Goal: Task Accomplishment & Management: Manage account settings

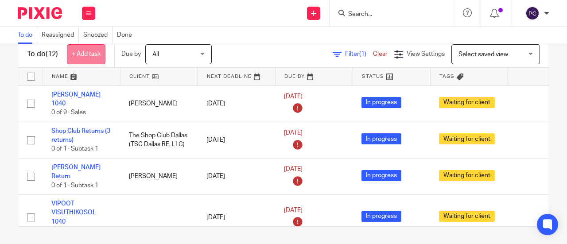
click at [89, 51] on link "+ Add task" at bounding box center [86, 54] width 39 height 20
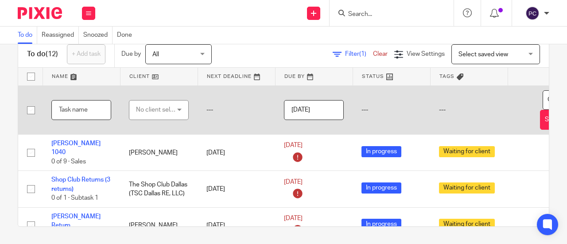
click at [74, 105] on input "text" at bounding box center [81, 110] width 60 height 20
type input "TY 2024 1040"
click at [148, 105] on div "No client selected" at bounding box center [157, 110] width 42 height 19
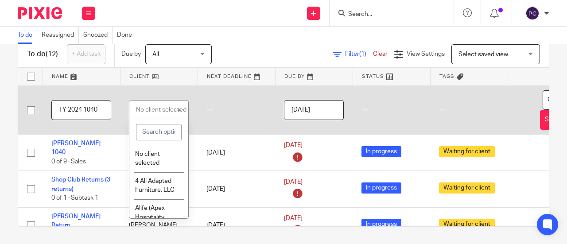
click at [151, 131] on input "search" at bounding box center [159, 132] width 46 height 17
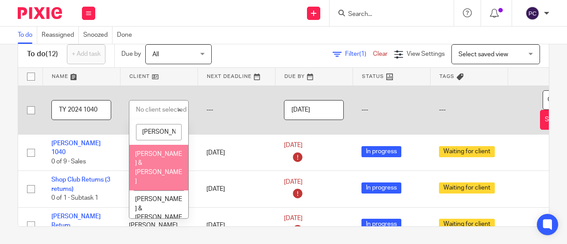
type input "[PERSON_NAME]"
click at [138, 156] on span "[PERSON_NAME] & [PERSON_NAME]" at bounding box center [158, 168] width 47 height 34
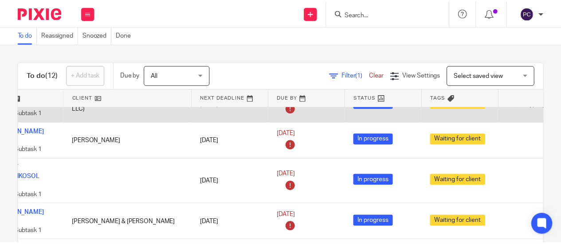
scroll to position [0, 56]
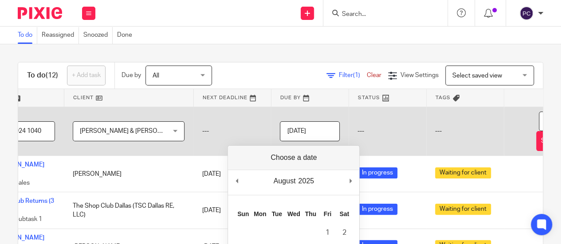
click at [280, 134] on input "[DATE]" at bounding box center [310, 131] width 60 height 20
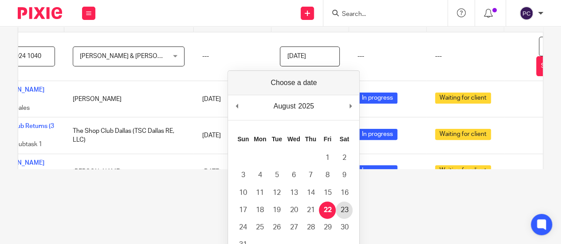
scroll to position [89, 0]
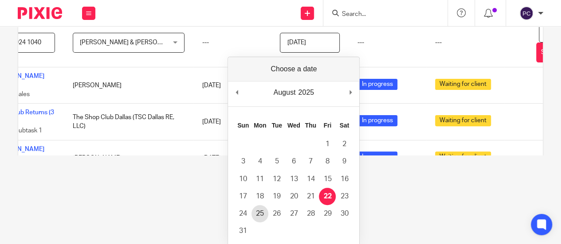
type input "[DATE]"
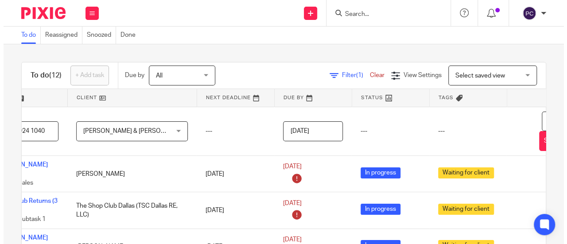
scroll to position [0, 0]
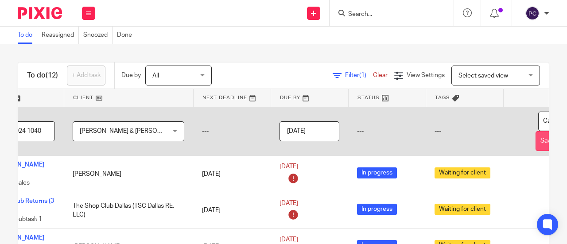
click at [536, 141] on button "Save task" at bounding box center [554, 141] width 36 height 20
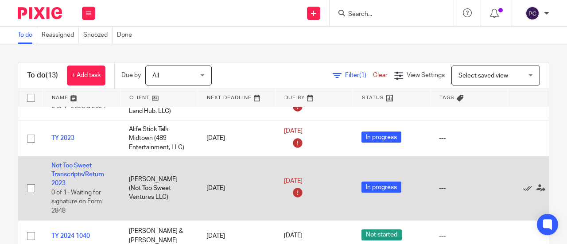
scroll to position [21, 0]
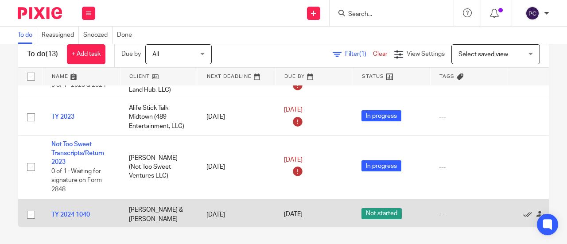
click at [29, 207] on input "checkbox" at bounding box center [31, 215] width 17 height 17
checkbox input "true"
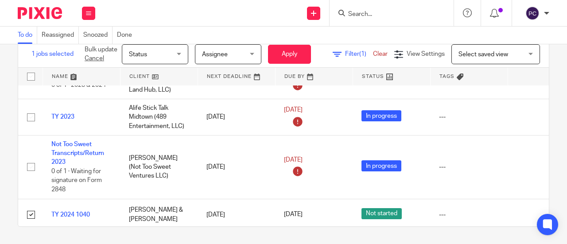
click at [153, 51] on span "Status" at bounding box center [152, 54] width 47 height 19
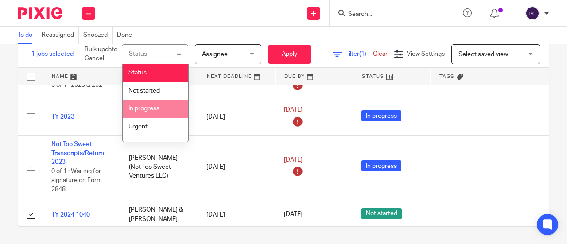
click at [147, 110] on span "In progress" at bounding box center [144, 108] width 31 height 6
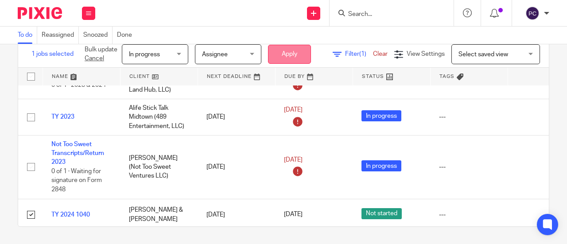
click at [283, 52] on button "Apply" at bounding box center [289, 54] width 43 height 19
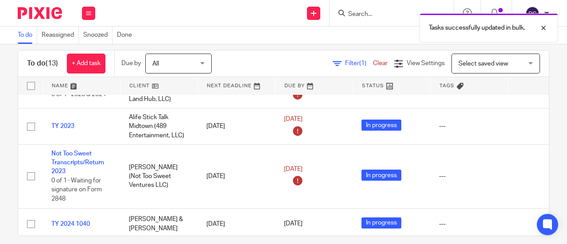
scroll to position [21, 0]
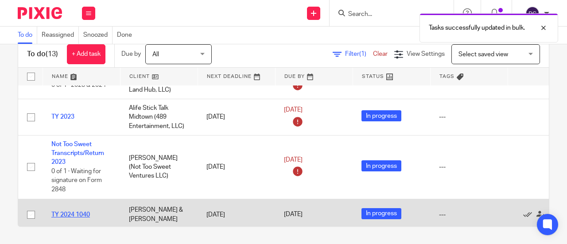
click at [65, 212] on link "TY 2024 1040" at bounding box center [70, 215] width 39 height 6
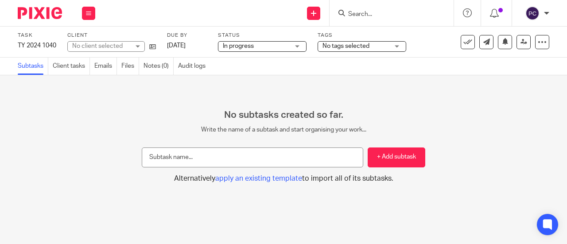
click at [199, 161] on input "text" at bounding box center [253, 158] width 222 height 20
type input "K-1s Gr8 Plate Managment"
